Goal: Information Seeking & Learning: Check status

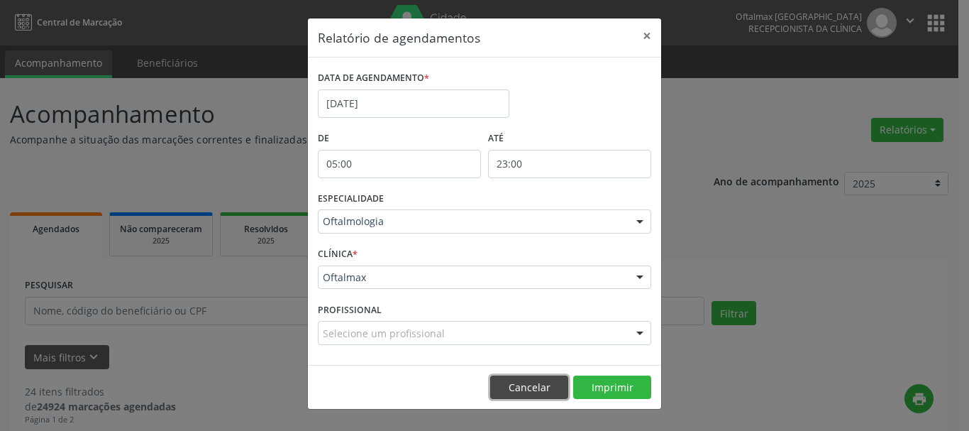
click at [533, 390] on button "Cancelar" at bounding box center [529, 387] width 78 height 24
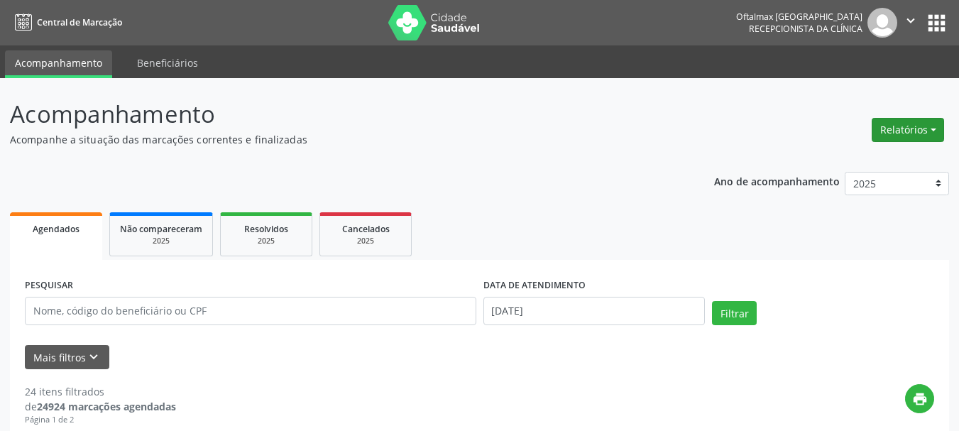
click at [933, 126] on button "Relatórios" at bounding box center [907, 130] width 72 height 24
click at [857, 163] on link "Agendamentos" at bounding box center [868, 160] width 153 height 20
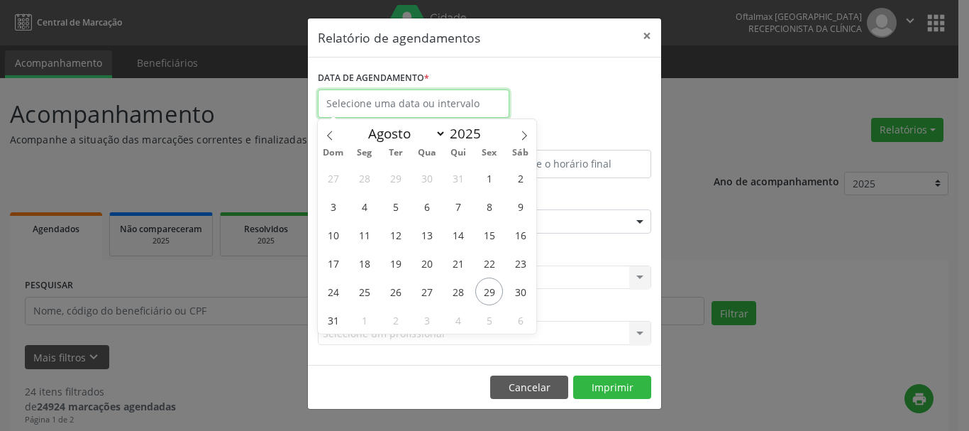
click at [418, 105] on input "text" at bounding box center [414, 103] width 192 height 28
click at [524, 135] on icon at bounding box center [524, 136] width 10 height 10
select select "8"
click at [395, 207] on span "9" at bounding box center [396, 206] width 28 height 28
type input "[DATE]"
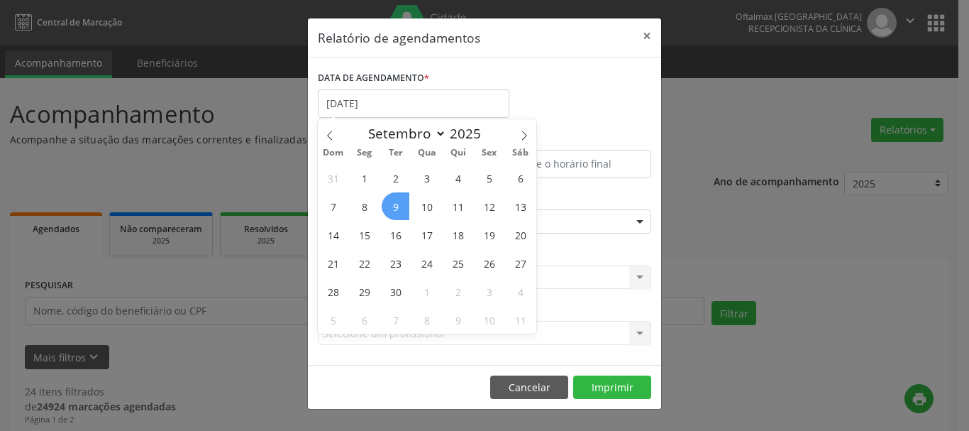
click at [395, 207] on span "9" at bounding box center [396, 206] width 28 height 28
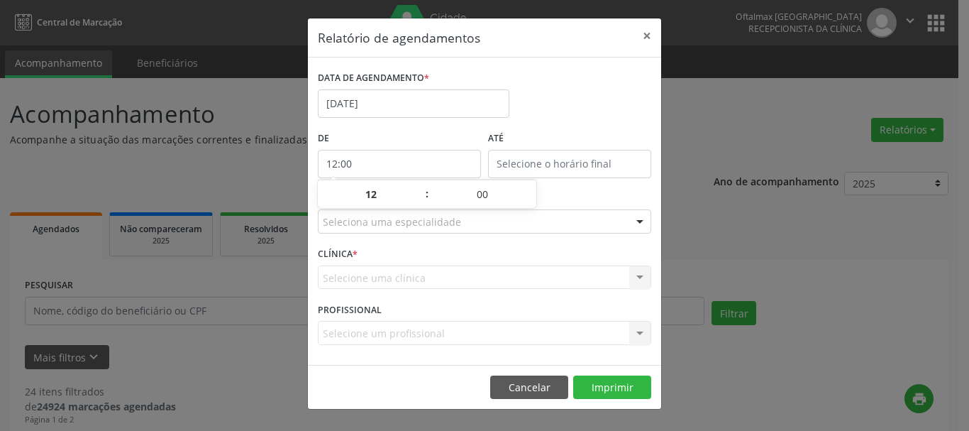
click at [397, 167] on input "12:00" at bounding box center [399, 164] width 163 height 28
drag, startPoint x: 350, startPoint y: 158, endPoint x: 314, endPoint y: 155, distance: 36.3
click at [314, 155] on div "DATA DE AGENDAMENTO * [DATE] De 12:00 ATÉ ESPECIALIDADE Seleciona uma especiali…" at bounding box center [484, 210] width 353 height 307
click at [530, 184] on span at bounding box center [532, 187] width 10 height 14
type input "12:05"
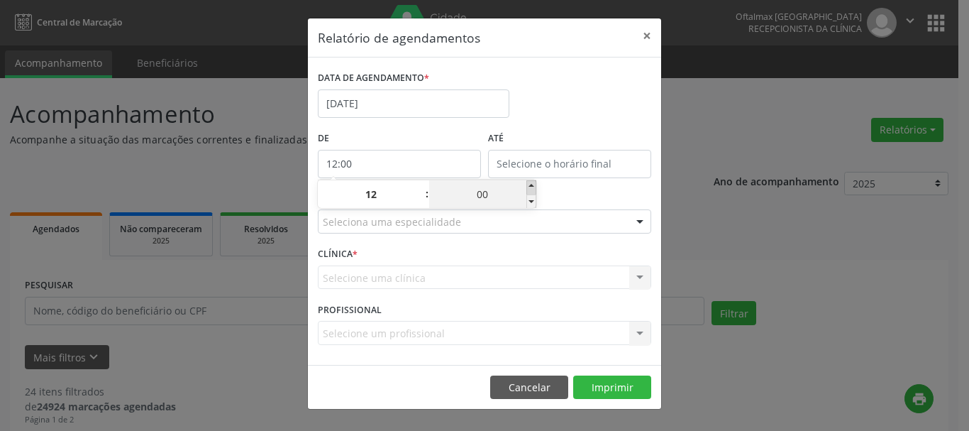
type input "05"
click at [530, 184] on span at bounding box center [532, 187] width 10 height 14
type input "12:10"
type input "10"
click at [530, 184] on span at bounding box center [532, 187] width 10 height 14
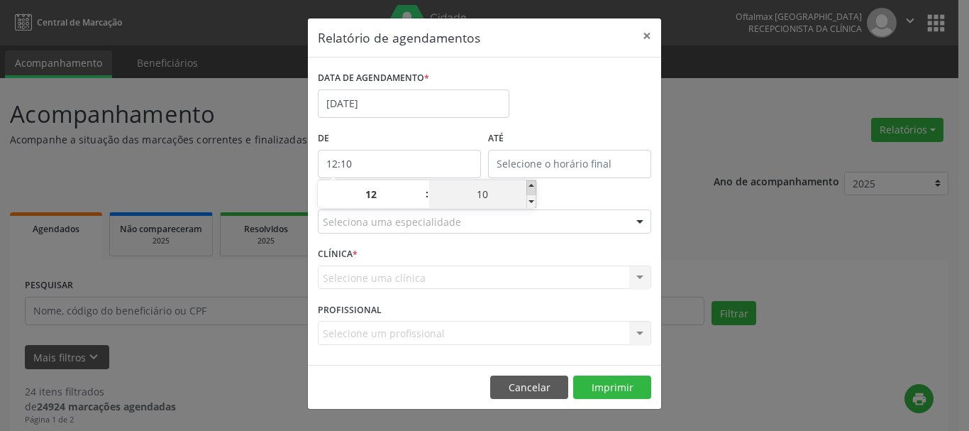
type input "12:15"
type input "15"
click at [417, 190] on span at bounding box center [420, 187] width 10 height 14
type input "13:15"
type input "13"
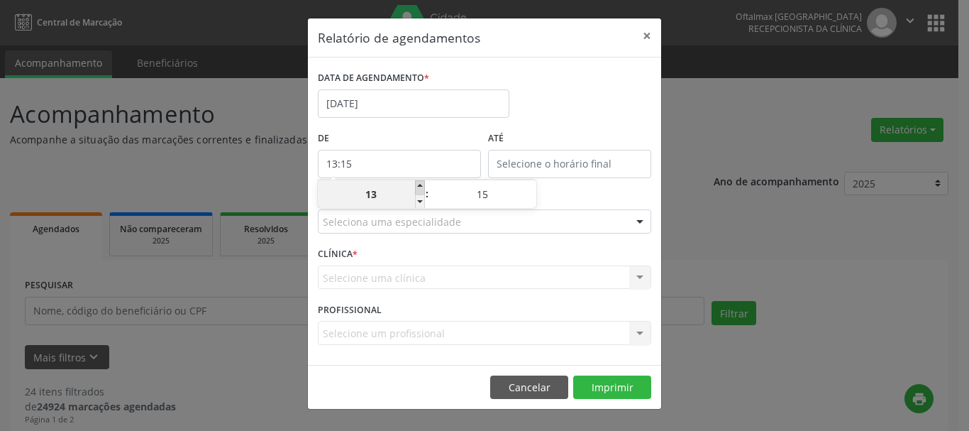
click at [419, 189] on span at bounding box center [420, 187] width 10 height 14
type input "14:15"
type input "14"
click at [419, 189] on span at bounding box center [420, 187] width 10 height 14
type input "15:15"
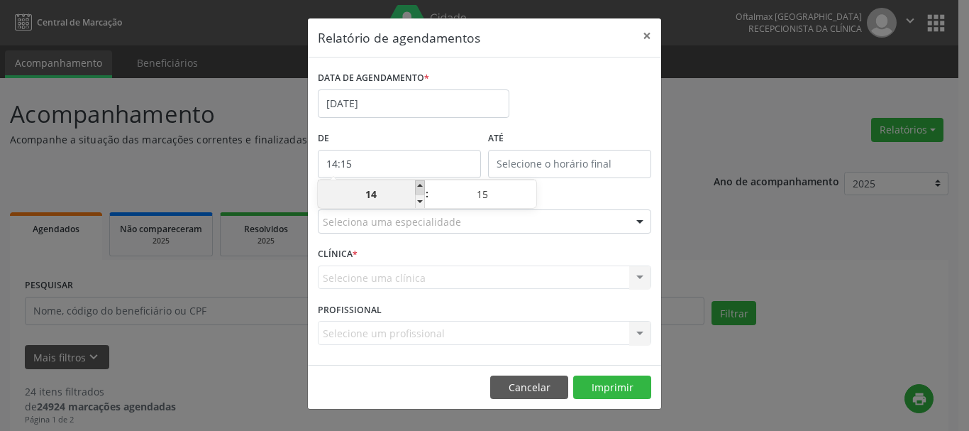
type input "15"
click at [419, 197] on span at bounding box center [420, 201] width 10 height 14
type input "14:15"
type input "14"
click at [419, 197] on span at bounding box center [420, 201] width 10 height 14
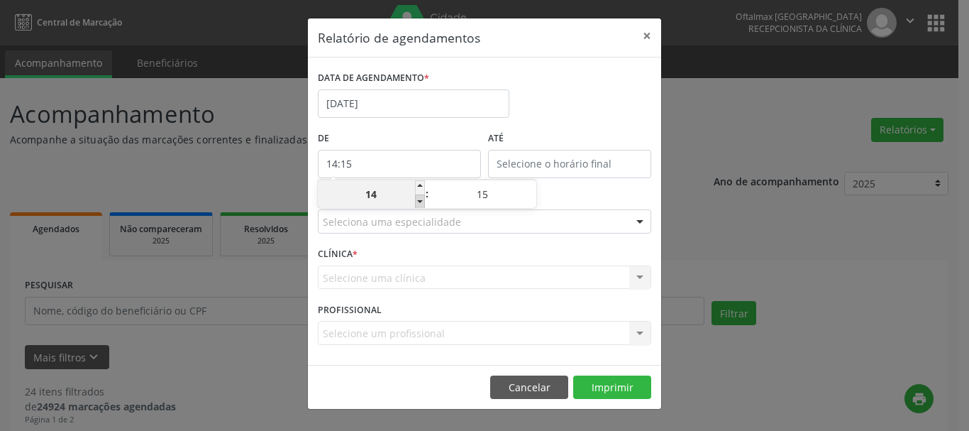
type input "13:15"
type input "13"
click at [419, 197] on span at bounding box center [420, 201] width 10 height 14
type input "12:15"
type input "12"
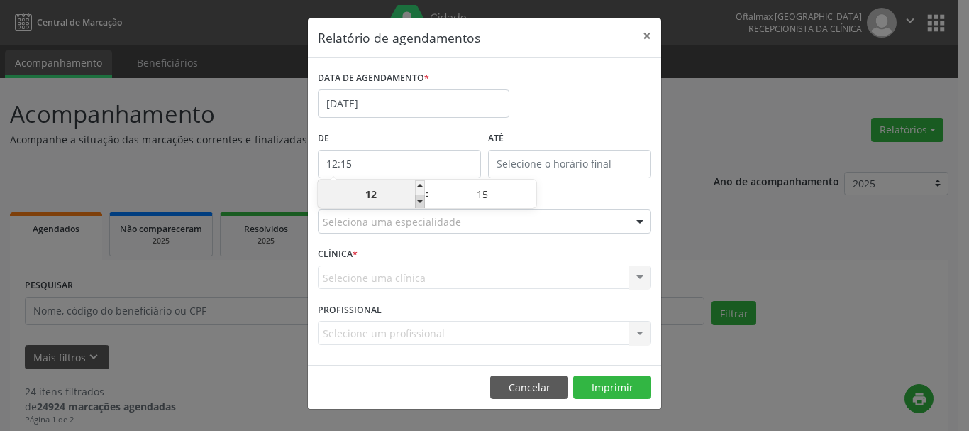
click at [419, 197] on span at bounding box center [420, 201] width 10 height 14
type input "11:15"
type input "11"
click at [419, 197] on span at bounding box center [420, 201] width 10 height 14
type input "10:15"
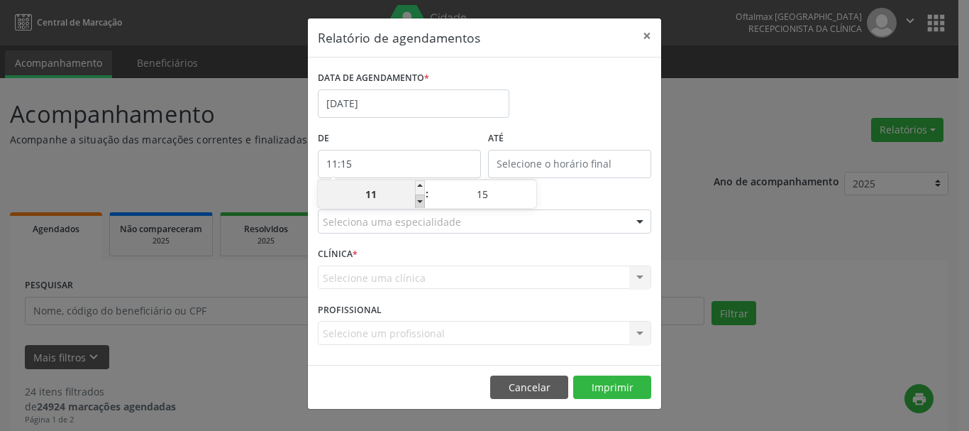
type input "10"
click at [419, 197] on span at bounding box center [420, 201] width 10 height 14
type input "09:15"
type input "09"
click at [419, 197] on span at bounding box center [420, 201] width 10 height 14
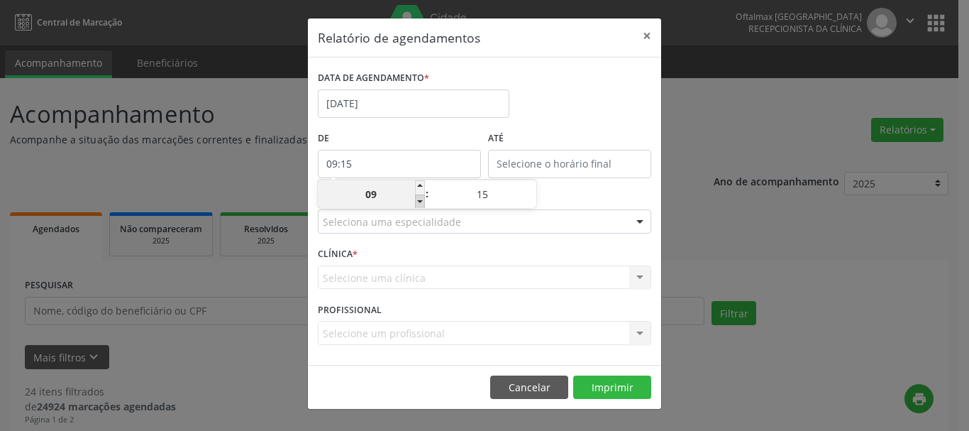
type input "08:15"
type input "08"
click at [419, 197] on span at bounding box center [420, 201] width 10 height 14
type input "07:15"
type input "07"
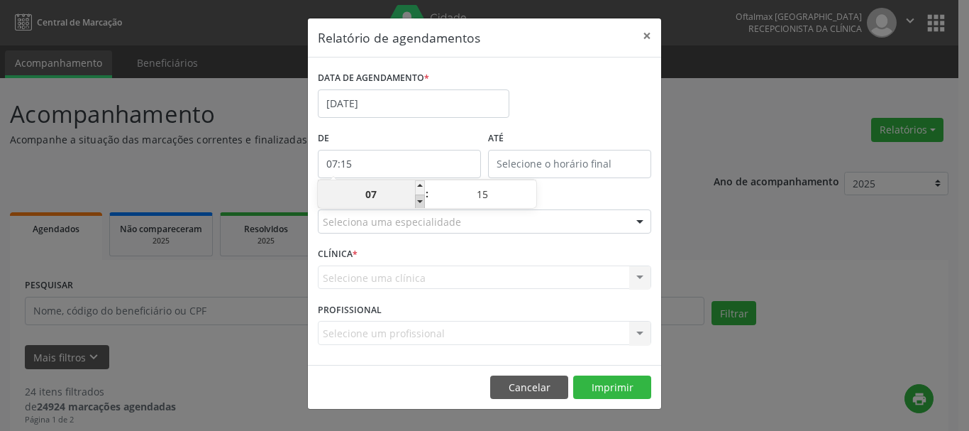
click at [419, 197] on span at bounding box center [420, 201] width 10 height 14
type input "06:15"
type input "06"
click at [419, 197] on span at bounding box center [420, 201] width 10 height 14
type input "05:15"
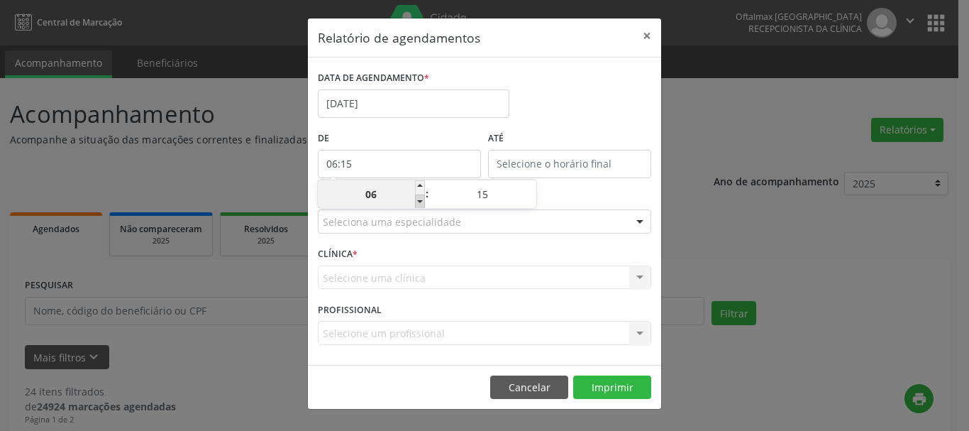
type input "05"
click at [419, 197] on span at bounding box center [420, 201] width 10 height 14
type input "04:15"
type input "04"
click at [420, 184] on span at bounding box center [420, 187] width 10 height 14
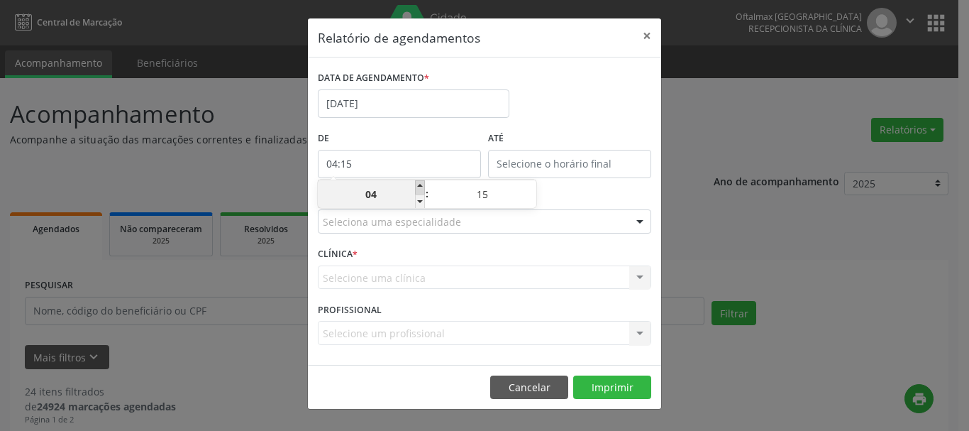
type input "05:15"
type input "05"
click at [527, 185] on span at bounding box center [532, 187] width 10 height 14
type input "05:20"
type input "20"
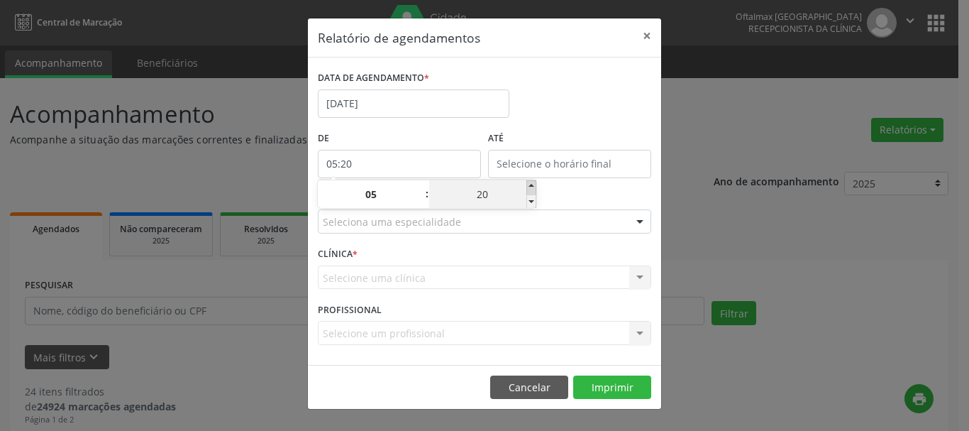
click at [527, 185] on span at bounding box center [532, 187] width 10 height 14
type input "05:25"
type input "25"
click at [529, 200] on span at bounding box center [532, 201] width 10 height 14
type input "05:20"
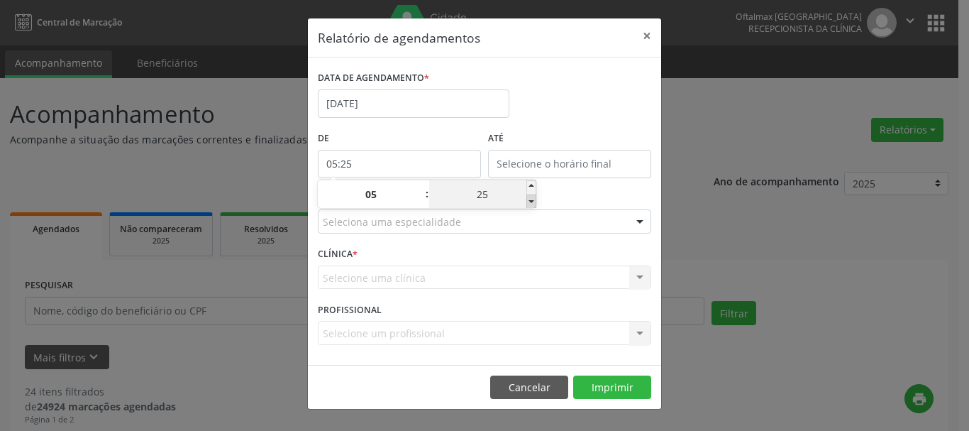
type input "20"
click at [529, 200] on span at bounding box center [532, 201] width 10 height 14
type input "05:15"
type input "15"
click at [529, 200] on span at bounding box center [532, 201] width 10 height 14
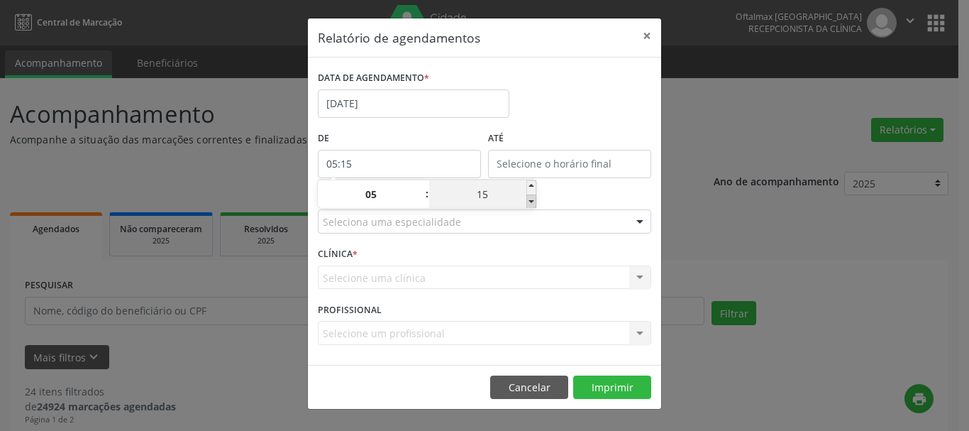
type input "05:10"
type input "10"
click at [529, 200] on span at bounding box center [532, 201] width 10 height 14
type input "05:05"
type input "05"
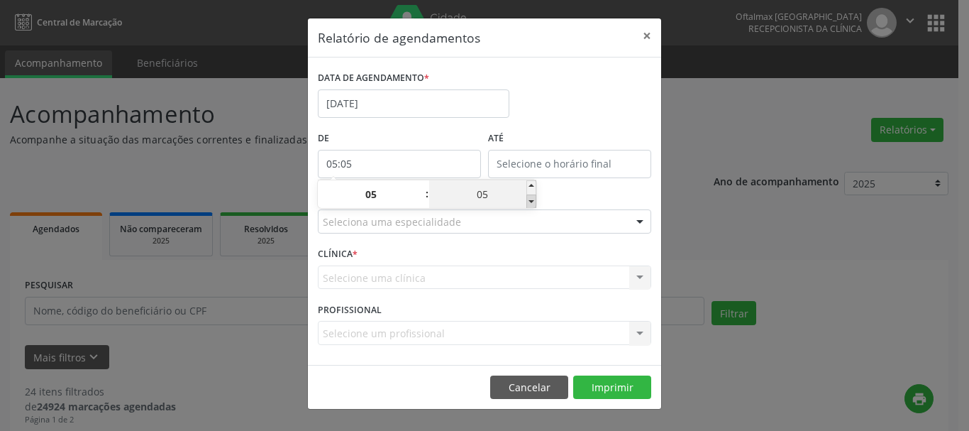
click at [529, 200] on span at bounding box center [532, 201] width 10 height 14
type input "05:00"
type input "00"
click at [569, 187] on div "ATÉ" at bounding box center [570, 158] width 170 height 60
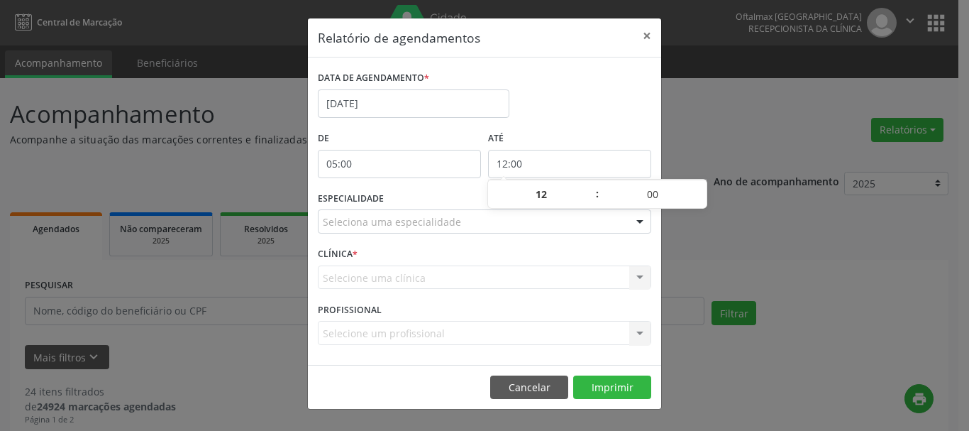
click at [532, 158] on input "12:00" at bounding box center [569, 164] width 163 height 28
click at [591, 186] on span at bounding box center [590, 187] width 10 height 14
type input "13:00"
type input "13"
click at [591, 186] on span at bounding box center [590, 187] width 10 height 14
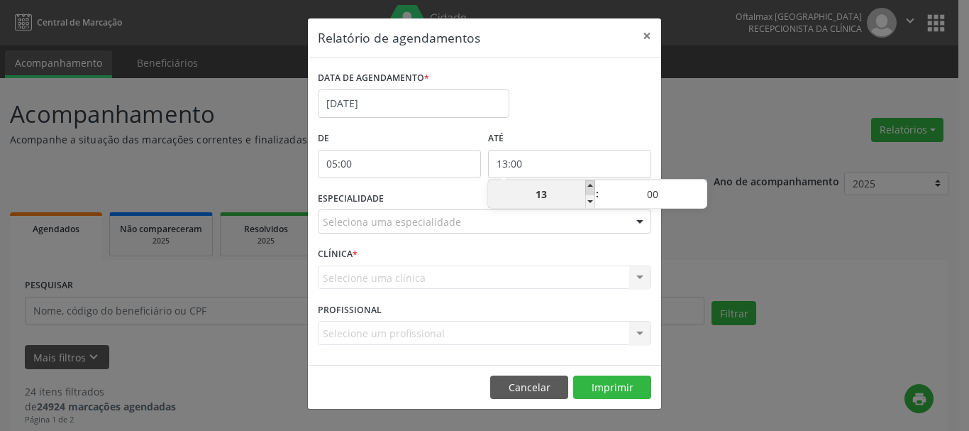
type input "14:00"
type input "14"
click at [591, 186] on span at bounding box center [590, 187] width 10 height 14
type input "15:00"
type input "15"
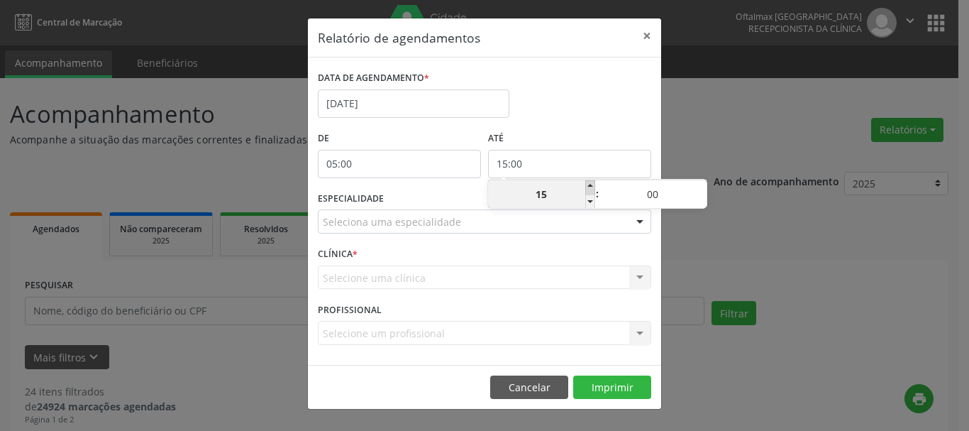
click at [591, 186] on span at bounding box center [590, 187] width 10 height 14
type input "16:00"
type input "16"
click at [591, 186] on span at bounding box center [590, 187] width 10 height 14
type input "17:00"
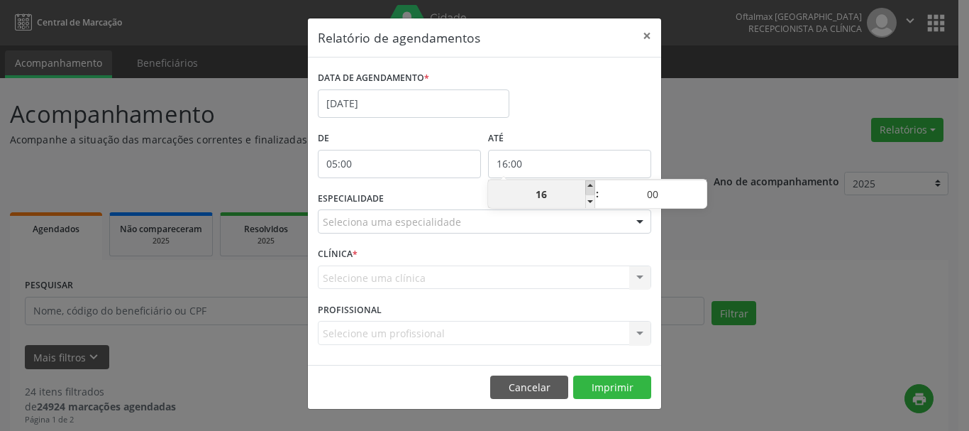
type input "17"
click at [591, 186] on span at bounding box center [590, 187] width 10 height 14
type input "18:00"
type input "18"
click at [591, 186] on span at bounding box center [590, 187] width 10 height 14
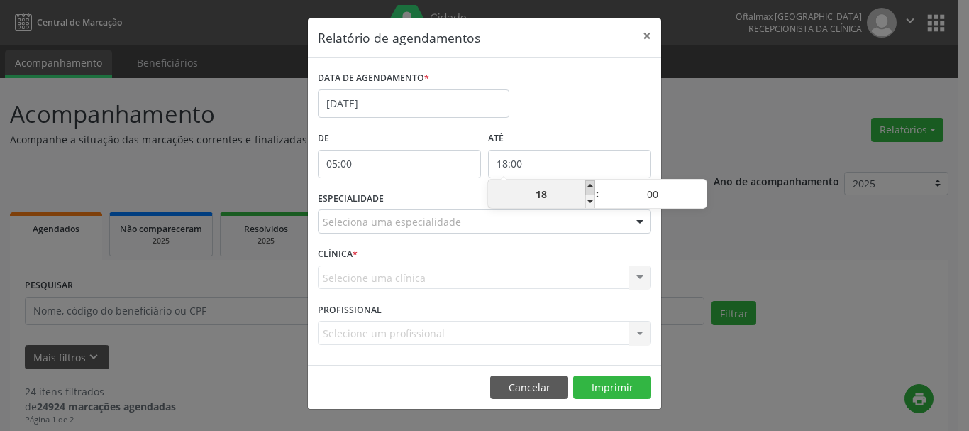
type input "19:00"
type input "19"
click at [591, 186] on span at bounding box center [590, 187] width 10 height 14
type input "20:00"
type input "20"
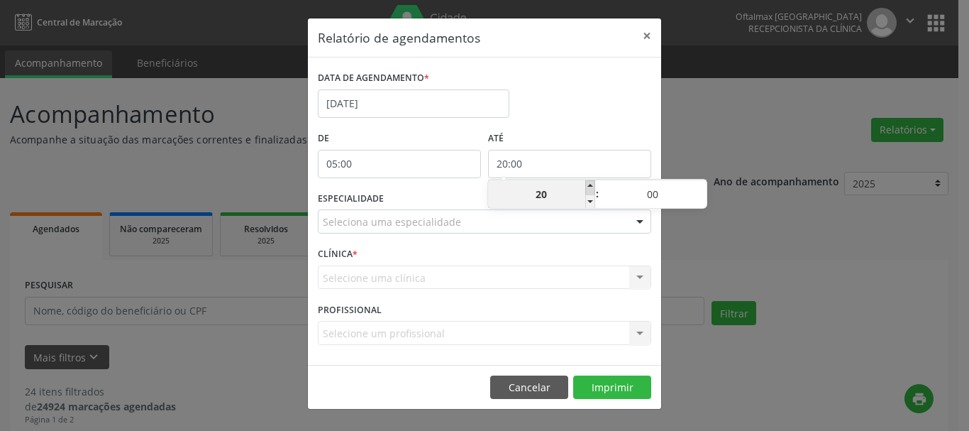
click at [591, 186] on span at bounding box center [590, 187] width 10 height 14
type input "21:00"
type input "21"
click at [591, 186] on span at bounding box center [590, 187] width 10 height 14
type input "22:00"
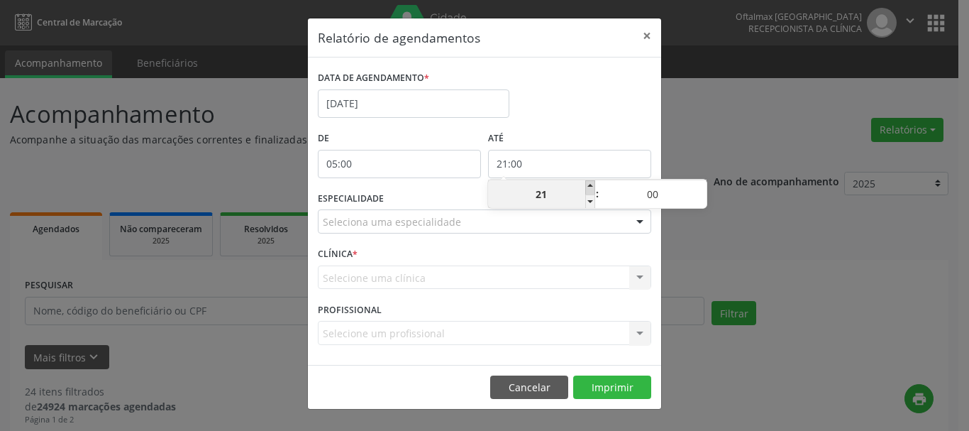
type input "22"
click at [724, 216] on div "Relatório de agendamentos × DATA DE AGENDAMENTO * [DATE] De 05:00 ATÉ 22:00 ESP…" at bounding box center [484, 215] width 969 height 431
click at [579, 158] on input "22:00" at bounding box center [569, 164] width 163 height 28
click at [591, 188] on span at bounding box center [590, 187] width 10 height 14
type input "23:00"
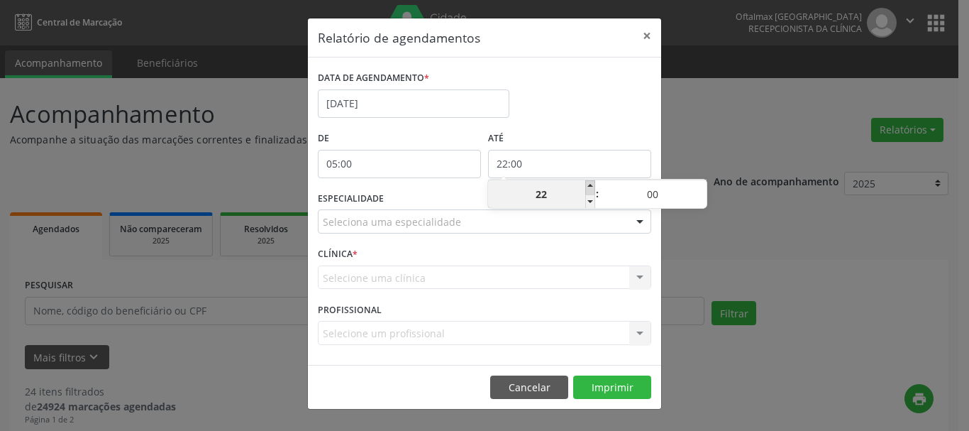
type input "23"
click at [577, 226] on div "Seleciona uma especialidade" at bounding box center [485, 221] width 334 height 24
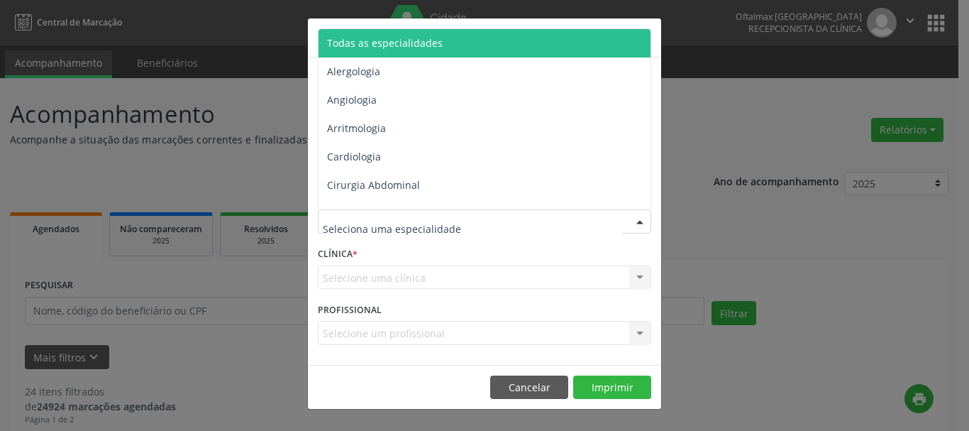
click at [744, 217] on div "Relatório de agendamentos × DATA DE AGENDAMENTO * [DATE] De 05:00 ATÉ 23:00 ESP…" at bounding box center [484, 215] width 969 height 431
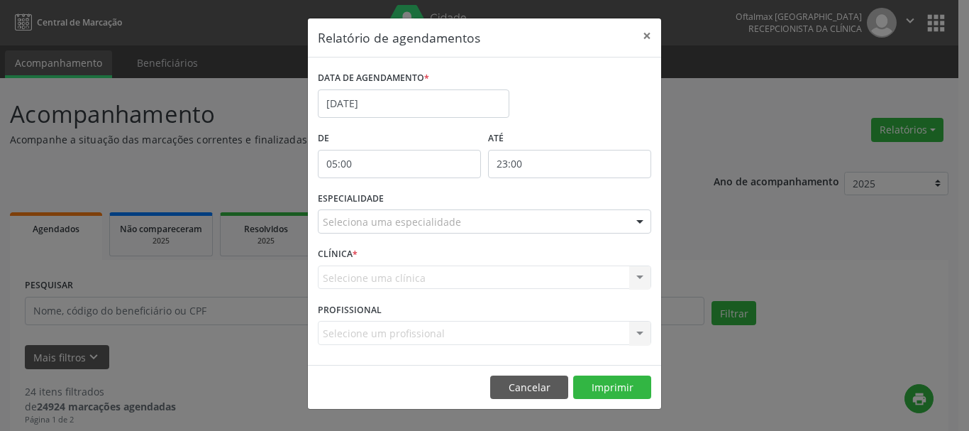
click at [465, 226] on div "Seleciona uma especialidade" at bounding box center [485, 221] width 334 height 24
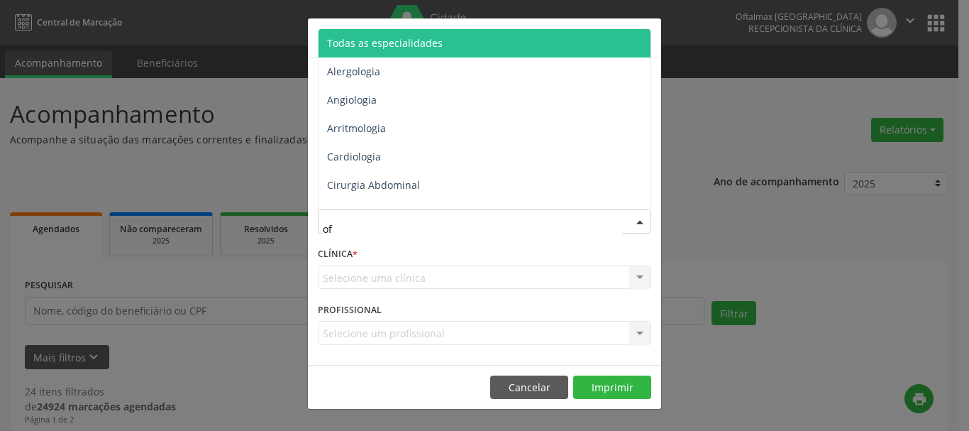
type input "oft"
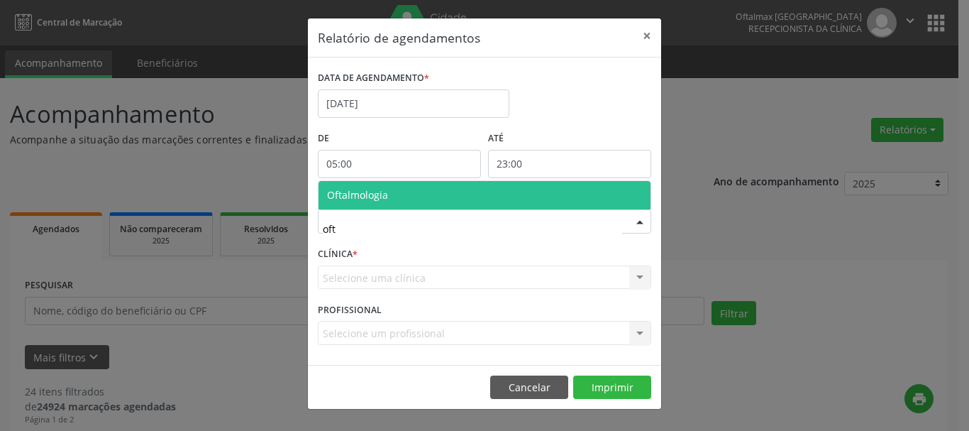
click at [390, 199] on span "Oftalmologia" at bounding box center [485, 195] width 332 height 28
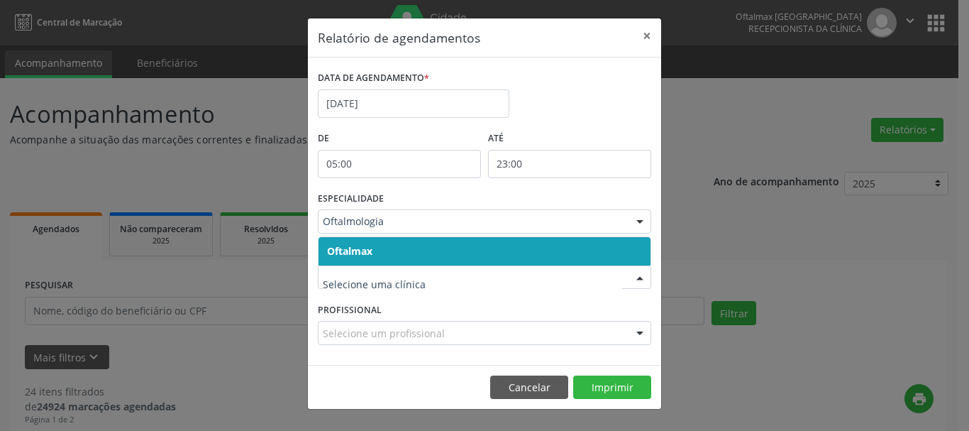
click at [809, 260] on div "Relatório de agendamentos × DATA DE AGENDAMENTO * [DATE] De 05:00 ATÉ 23:00 ESP…" at bounding box center [484, 215] width 969 height 431
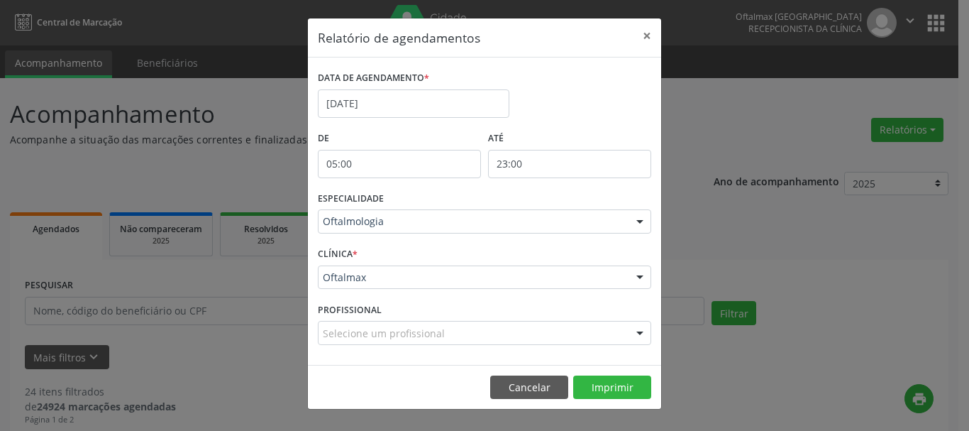
click at [816, 251] on div "Relatório de agendamentos × DATA DE AGENDAMENTO * [DATE] De 05:00 ATÉ 23:00 ESP…" at bounding box center [484, 215] width 969 height 431
click at [611, 387] on button "Imprimir" at bounding box center [612, 387] width 78 height 24
